Goal: Task Accomplishment & Management: Use online tool/utility

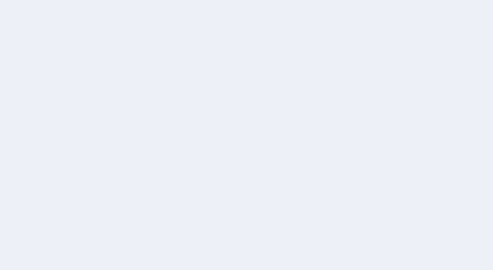
click at [434, 98] on div at bounding box center [246, 135] width 493 height 270
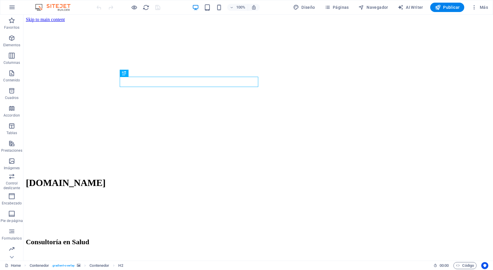
click at [339, 22] on figure at bounding box center [258, 22] width 465 height 0
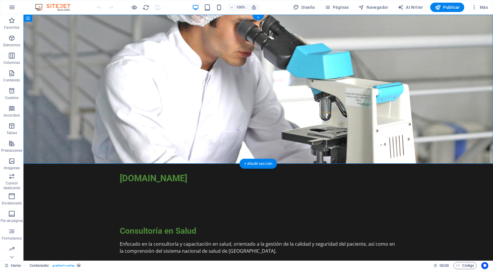
click at [439, 135] on figure at bounding box center [257, 89] width 469 height 149
click at [177, 173] on div "[DOMAIN_NAME]" at bounding box center [258, 178] width 277 height 11
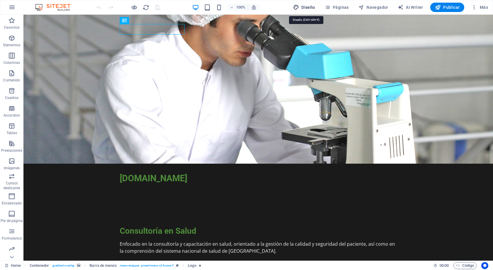
click at [305, 6] on span "Diseño" at bounding box center [304, 7] width 22 height 6
select select "px"
select select "200"
select select "px"
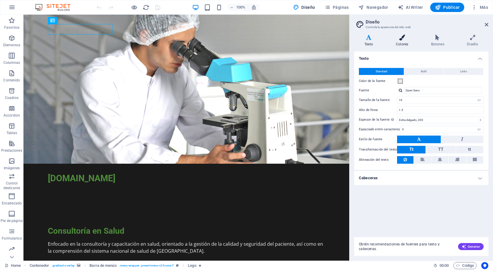
click at [403, 38] on icon at bounding box center [401, 38] width 33 height 6
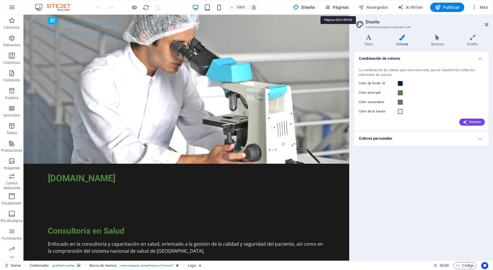
click at [340, 6] on span "Páginas" at bounding box center [336, 7] width 24 height 6
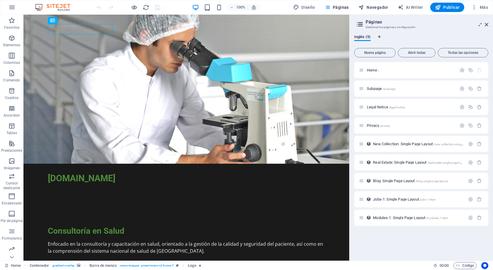
click at [376, 9] on span "Navegador" at bounding box center [373, 7] width 30 height 6
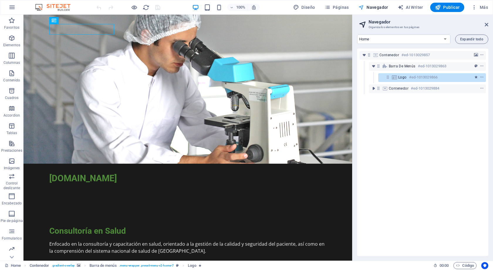
click at [376, 7] on span "Navegador" at bounding box center [373, 7] width 30 height 6
click at [486, 7] on span "Más" at bounding box center [479, 7] width 17 height 6
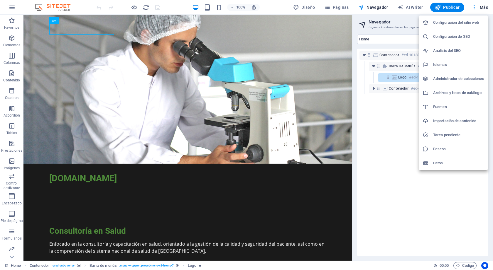
click at [387, 138] on div at bounding box center [246, 135] width 493 height 270
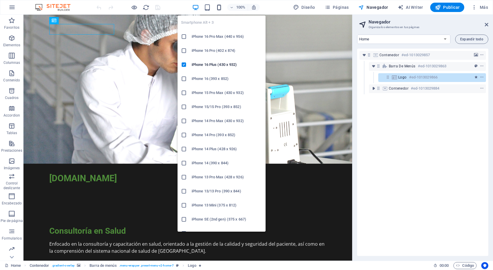
click at [218, 9] on icon "button" at bounding box center [219, 7] width 7 height 7
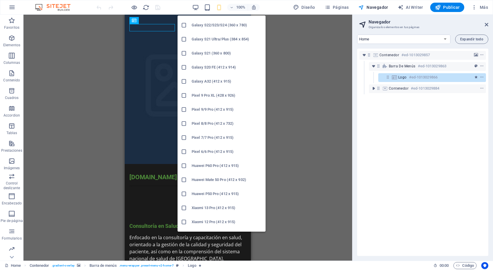
scroll to position [248, 0]
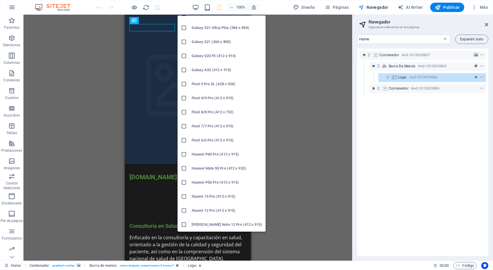
click at [198, 226] on h6 "[PERSON_NAME] Note 12 Pro (412 x 915)" at bounding box center [227, 224] width 70 height 7
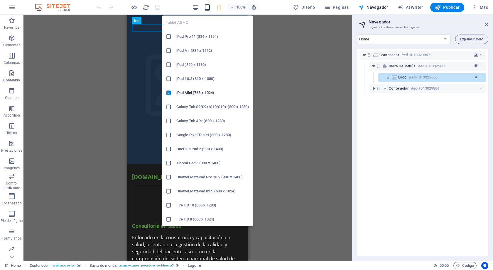
click at [207, 8] on icon "button" at bounding box center [207, 7] width 7 height 7
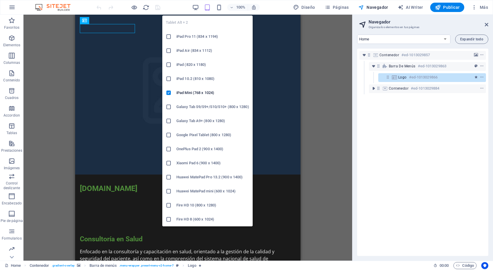
click at [199, 37] on h6 "iPad Pro 11 (834 x 1194)" at bounding box center [212, 36] width 73 height 7
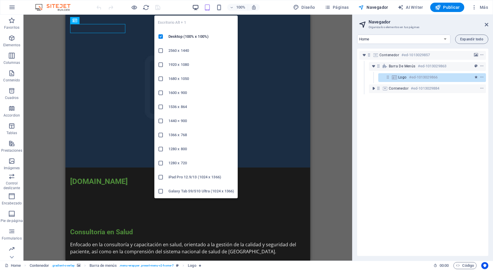
click at [196, 7] on icon "button" at bounding box center [195, 7] width 7 height 7
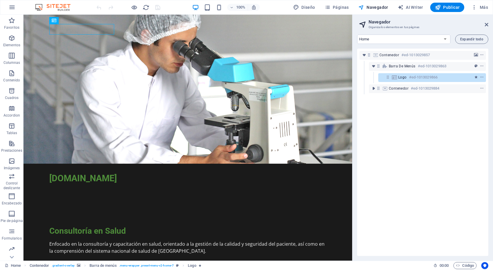
click at [110, 174] on html "Skip to main content [DOMAIN_NAME] Consultoría en Salud Enfocado en la consulto…" at bounding box center [187, 161] width 328 height 292
click at [91, 173] on div "[DOMAIN_NAME]" at bounding box center [187, 178] width 277 height 11
click at [68, 20] on div "Logo" at bounding box center [70, 20] width 20 height 7
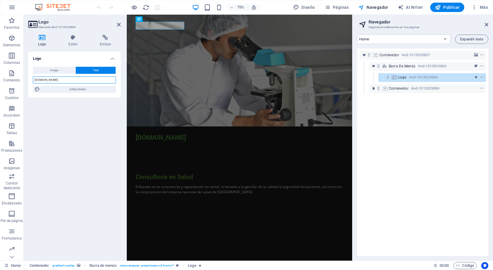
click at [60, 80] on input "[DOMAIN_NAME]" at bounding box center [74, 80] width 83 height 7
